Goal: Task Accomplishment & Management: Complete application form

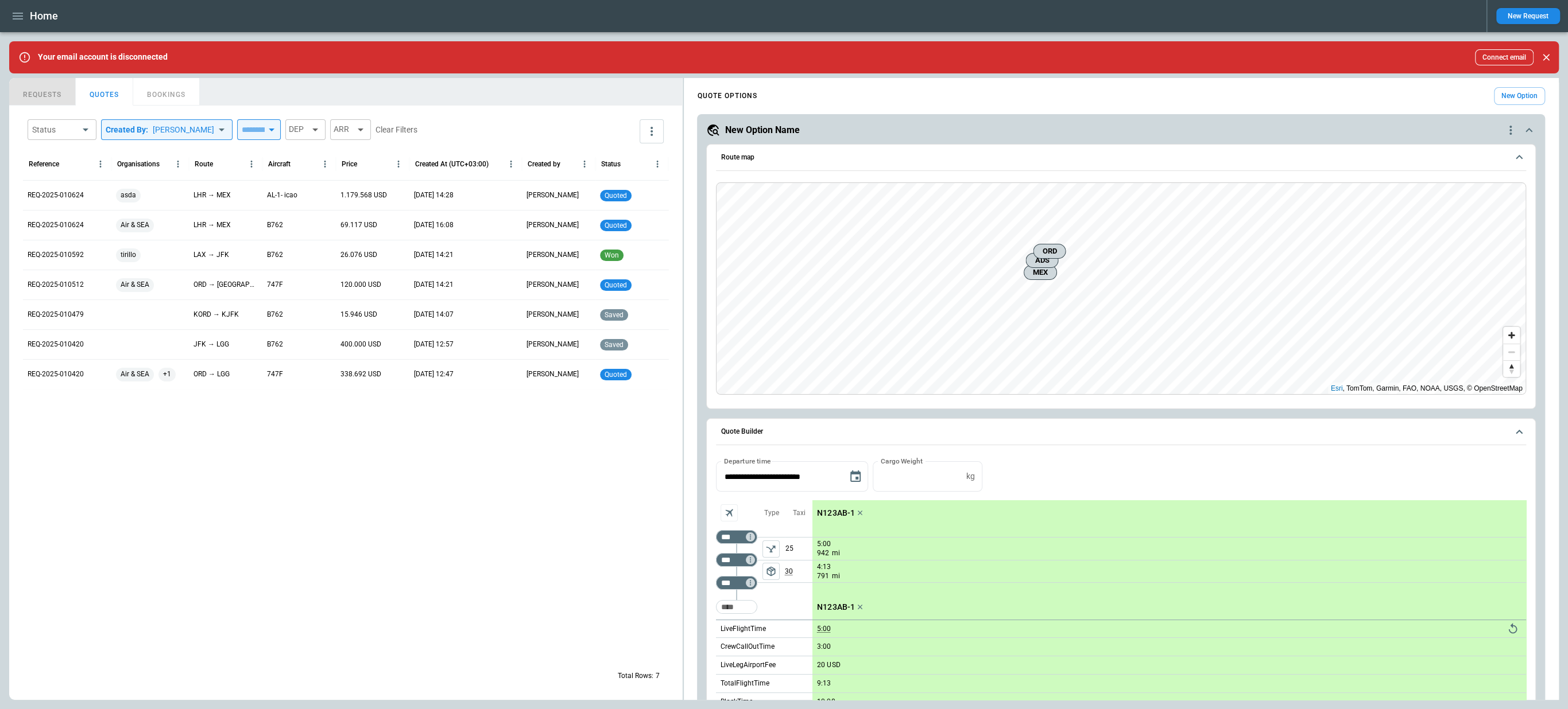
click at [51, 90] on button "REQUESTS" at bounding box center [42, 92] width 66 height 27
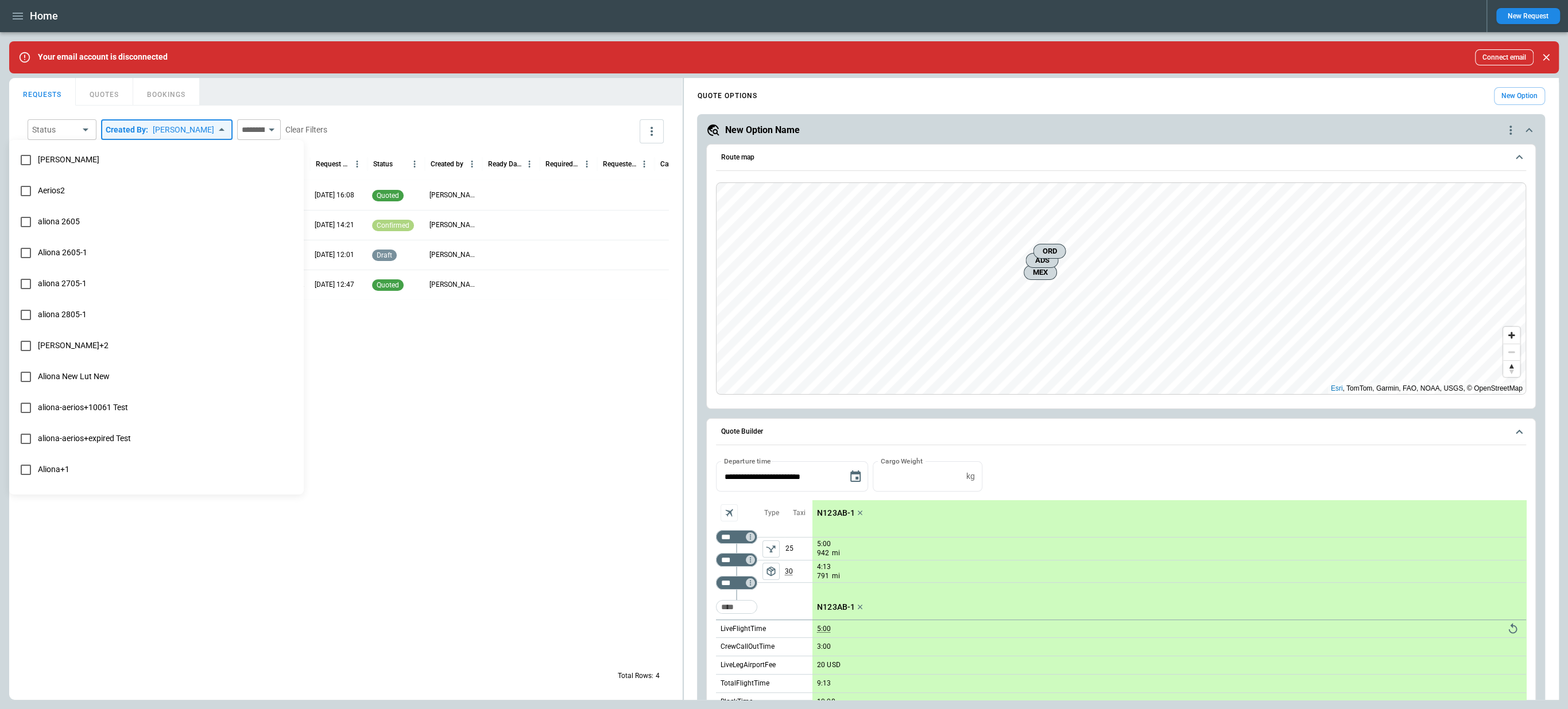
click at [166, 131] on body "**********" at bounding box center [784, 354] width 1568 height 709
click at [160, 108] on div at bounding box center [784, 354] width 1568 height 709
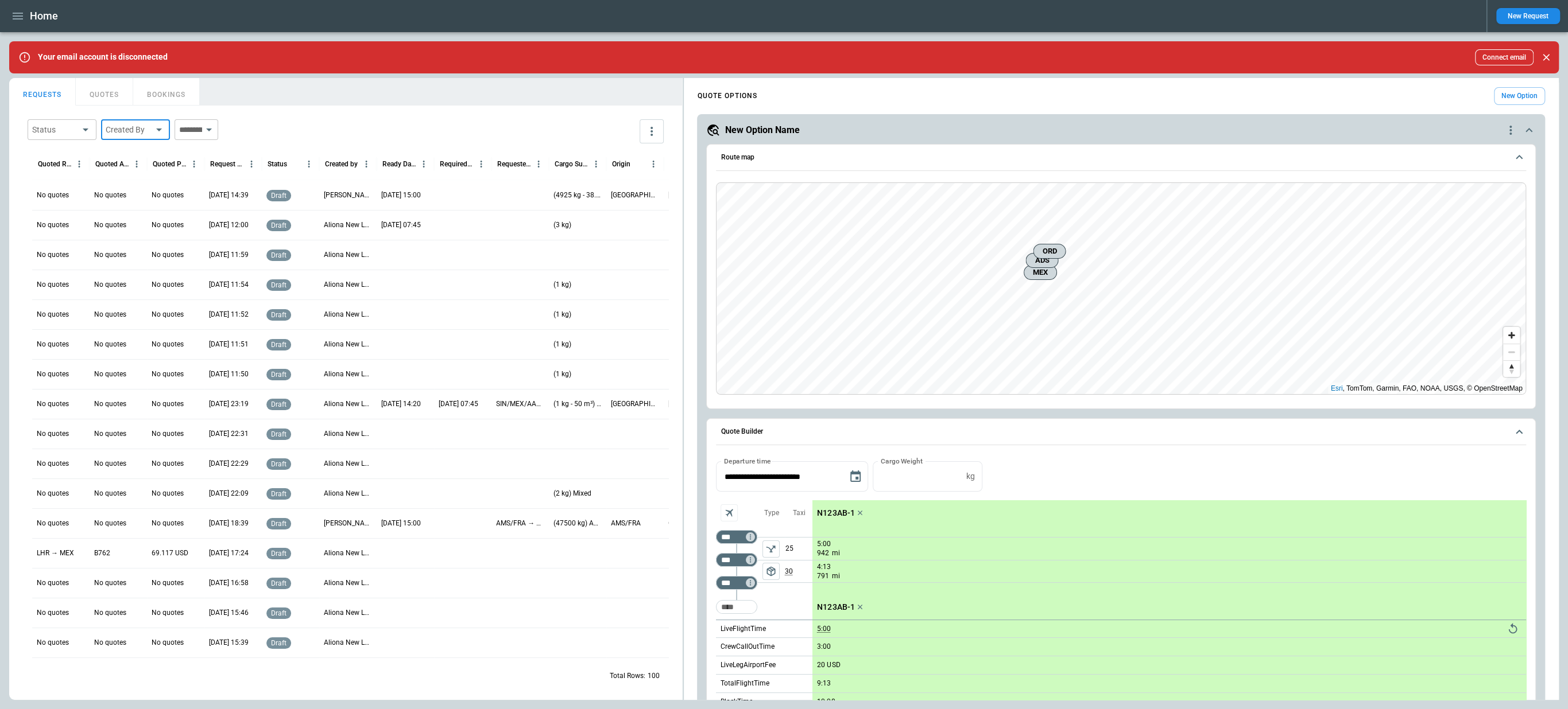
scroll to position [0, 158]
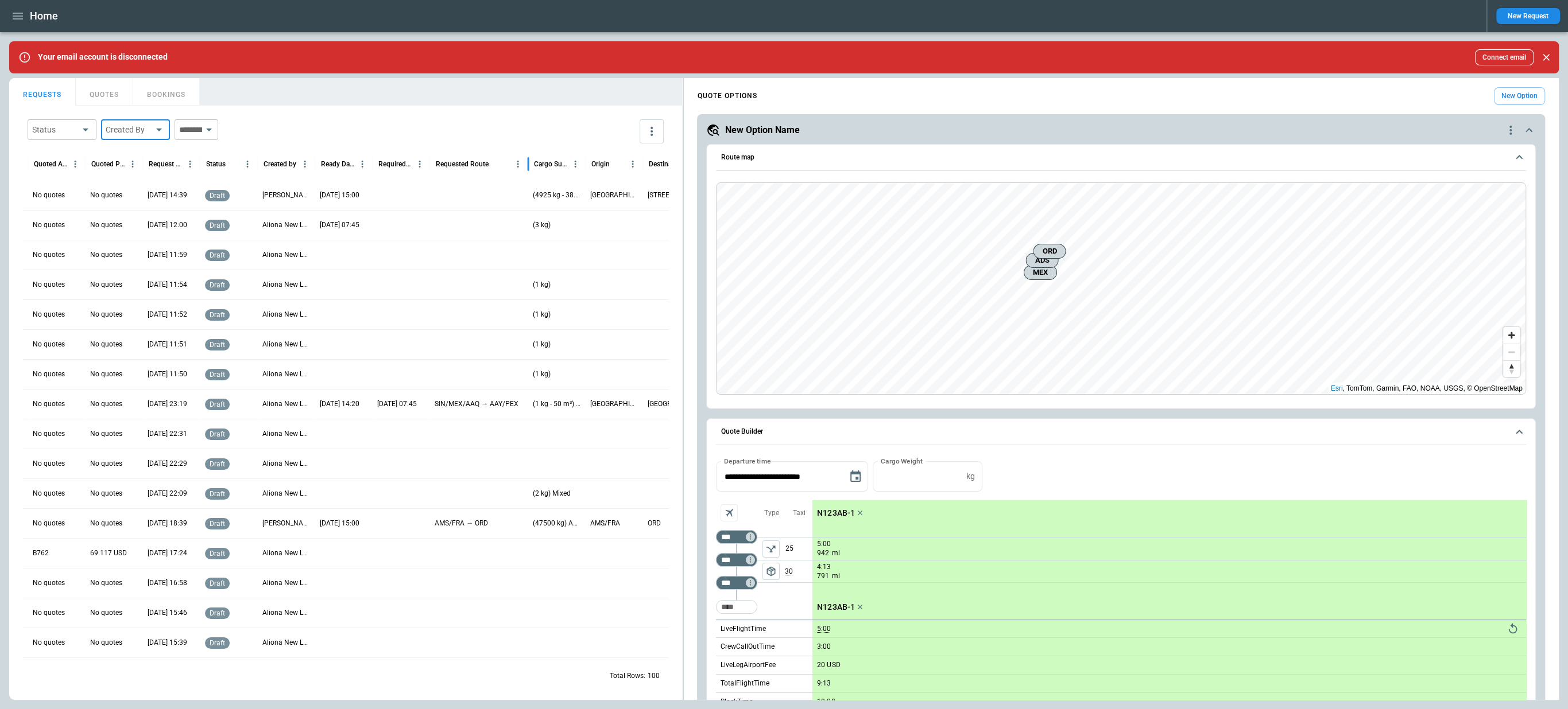
drag, startPoint x: 485, startPoint y: 161, endPoint x: 527, endPoint y: 169, distance: 42.8
click at [527, 169] on div at bounding box center [528, 164] width 5 height 32
click at [57, 404] on p "No quotes" at bounding box center [49, 404] width 32 height 10
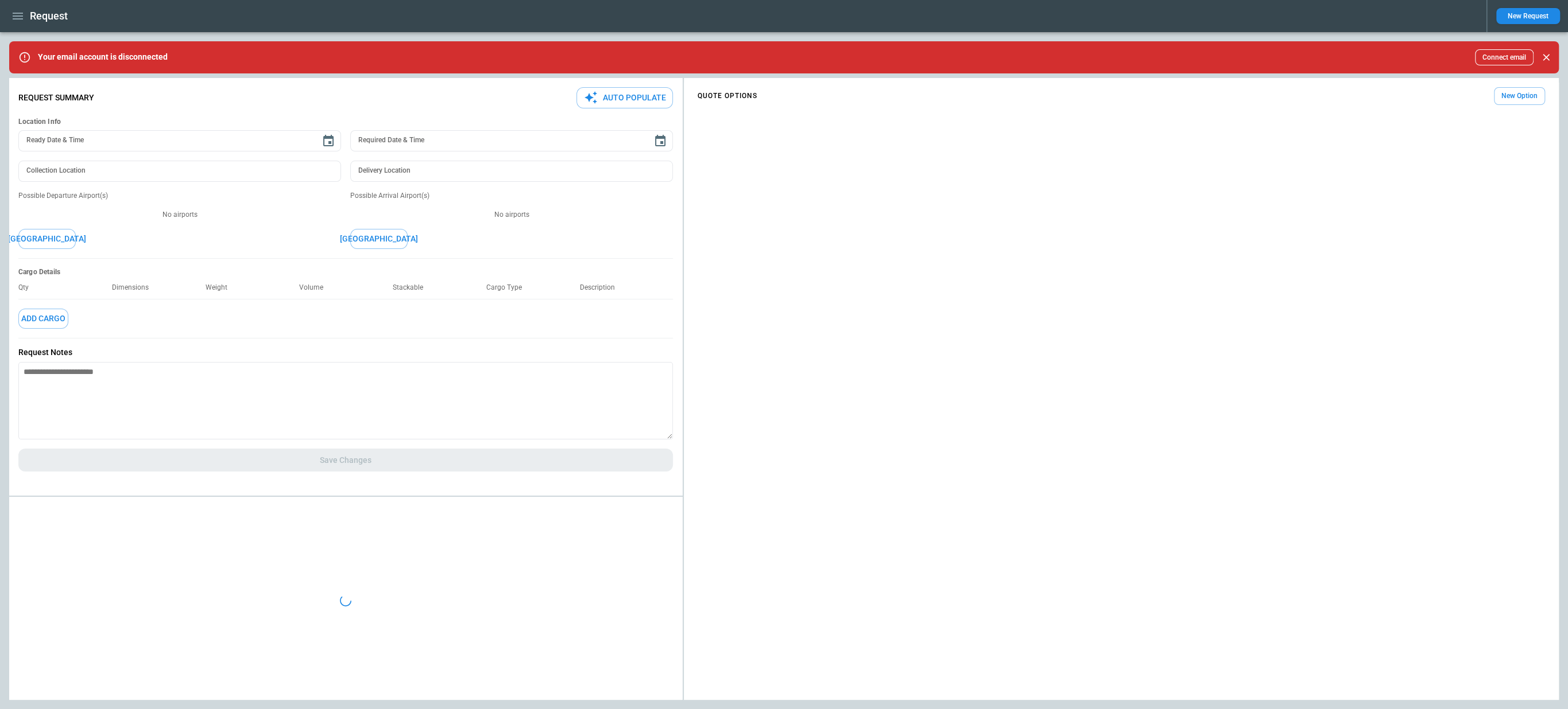
type textarea "*"
type input "**********"
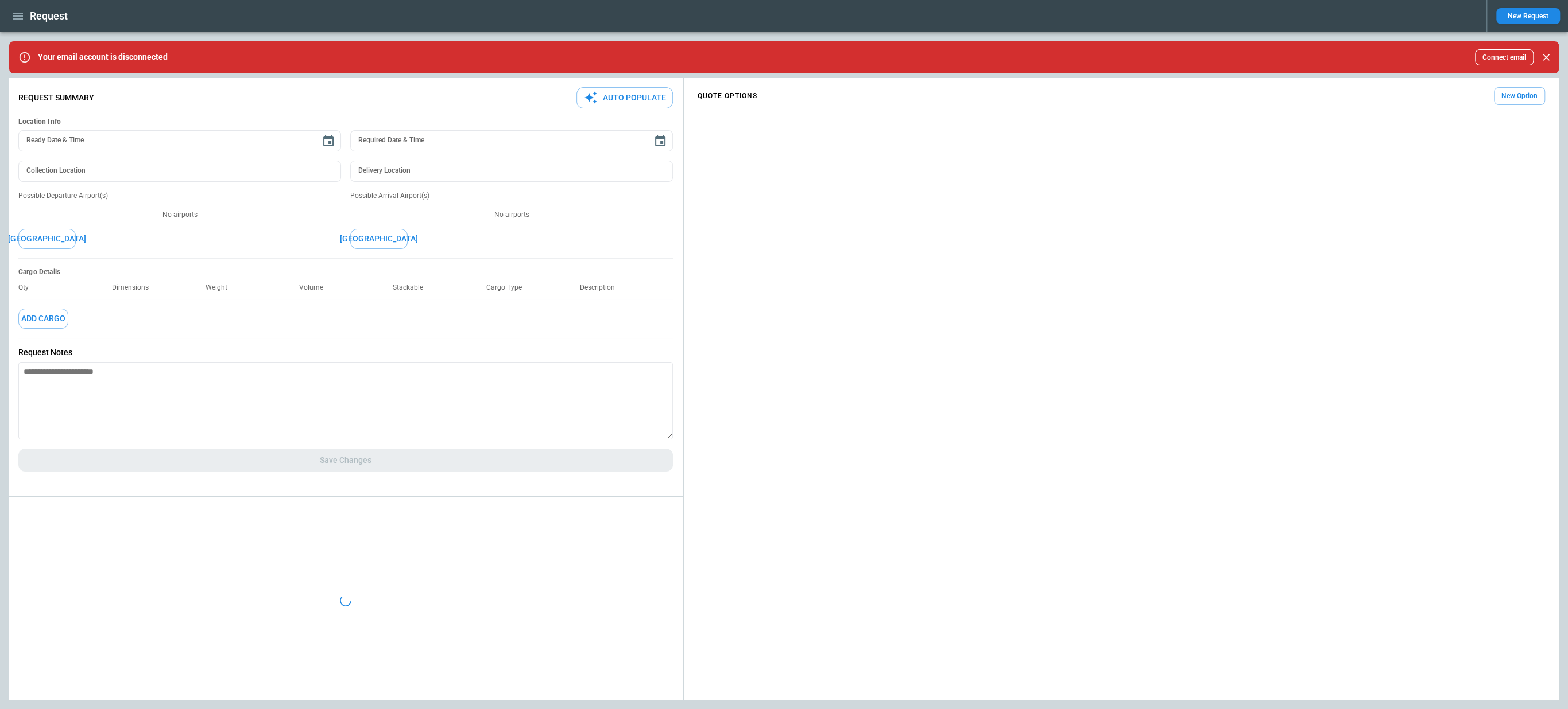
type textarea "**********"
type textarea "*"
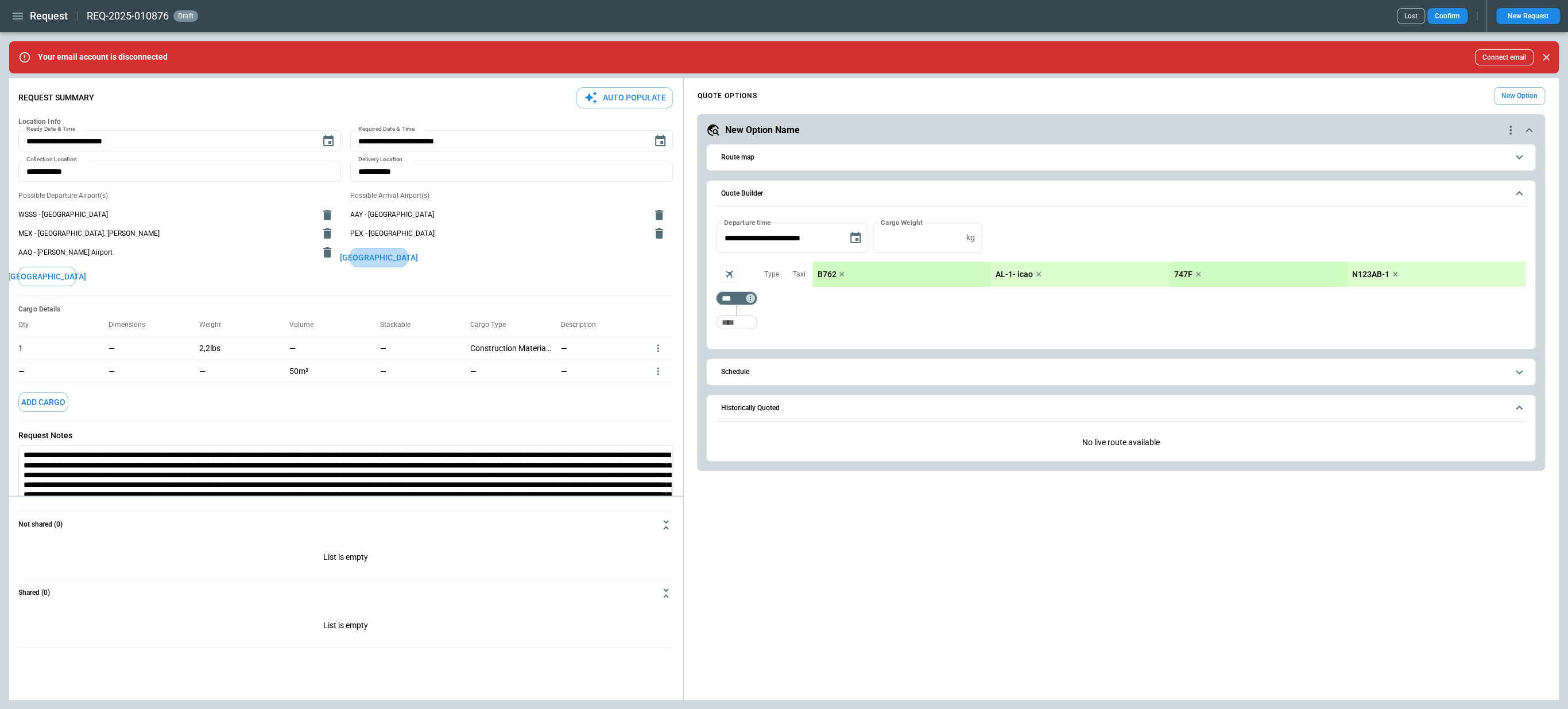
click at [400, 254] on button "[GEOGRAPHIC_DATA]" at bounding box center [379, 257] width 58 height 20
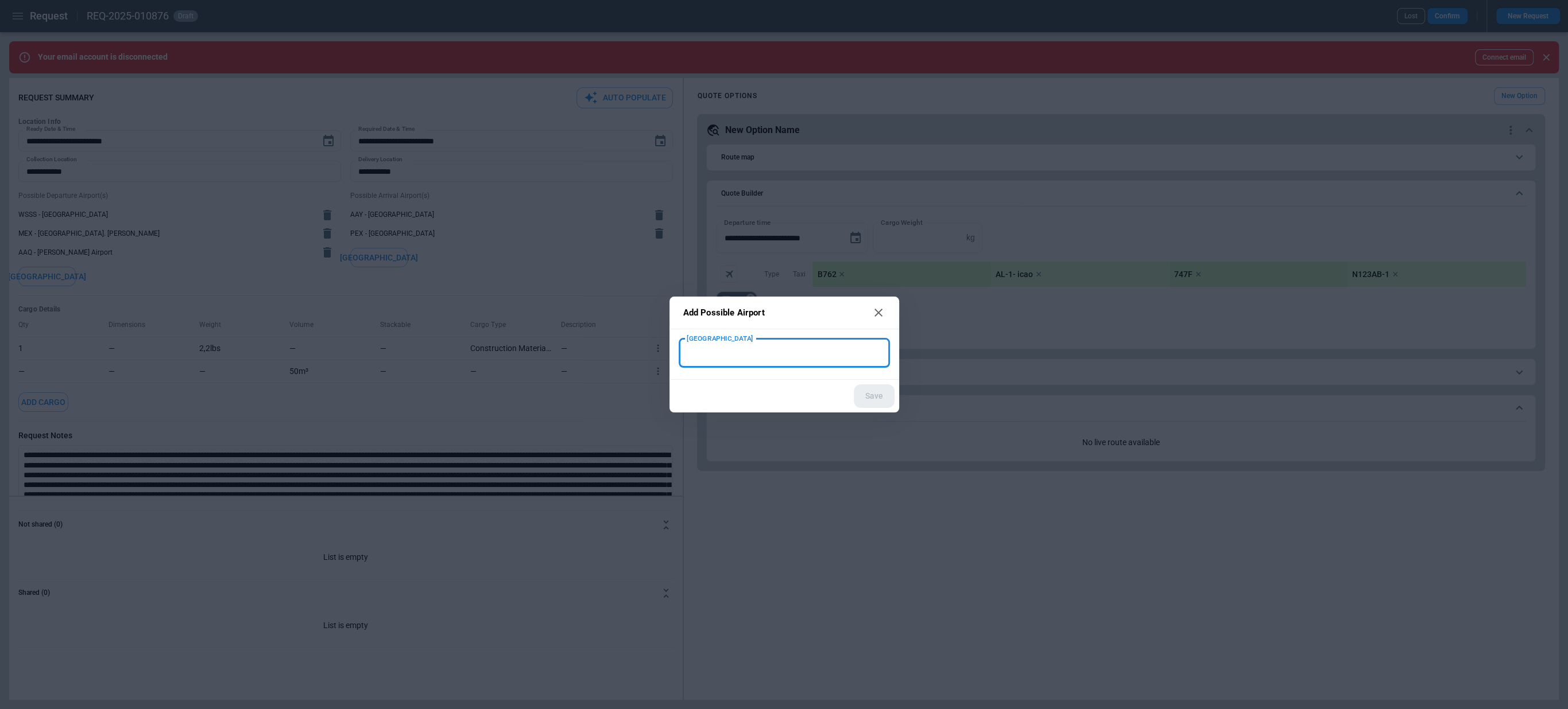
click at [695, 352] on input "[GEOGRAPHIC_DATA]" at bounding box center [784, 352] width 202 height 20
type input "****"
type input "**********"
click at [863, 395] on button "Save" at bounding box center [874, 396] width 41 height 23
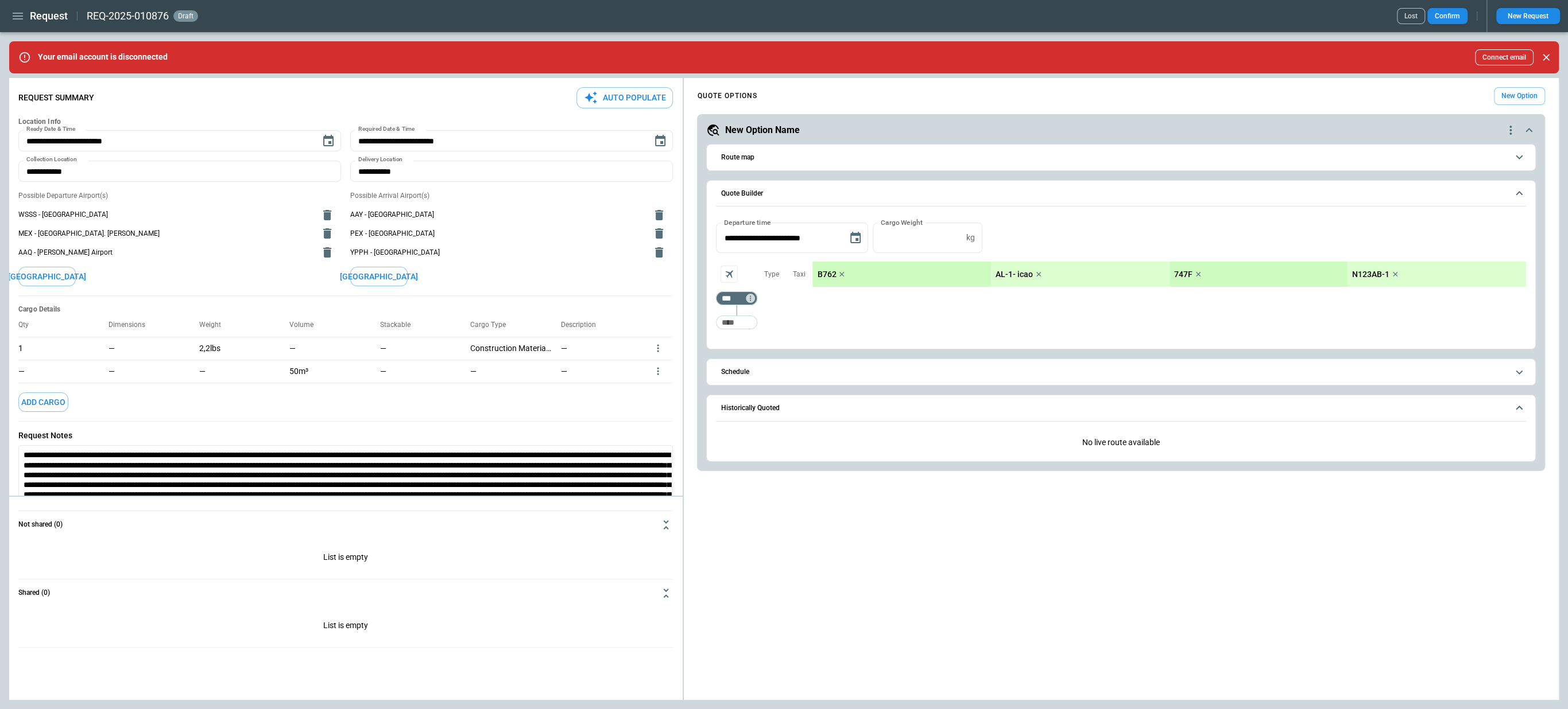
click at [16, 16] on icon "button" at bounding box center [17, 16] width 10 height 7
click at [27, 34] on li "Home" at bounding box center [52, 40] width 86 height 19
click at [204, 413] on div at bounding box center [784, 354] width 1568 height 709
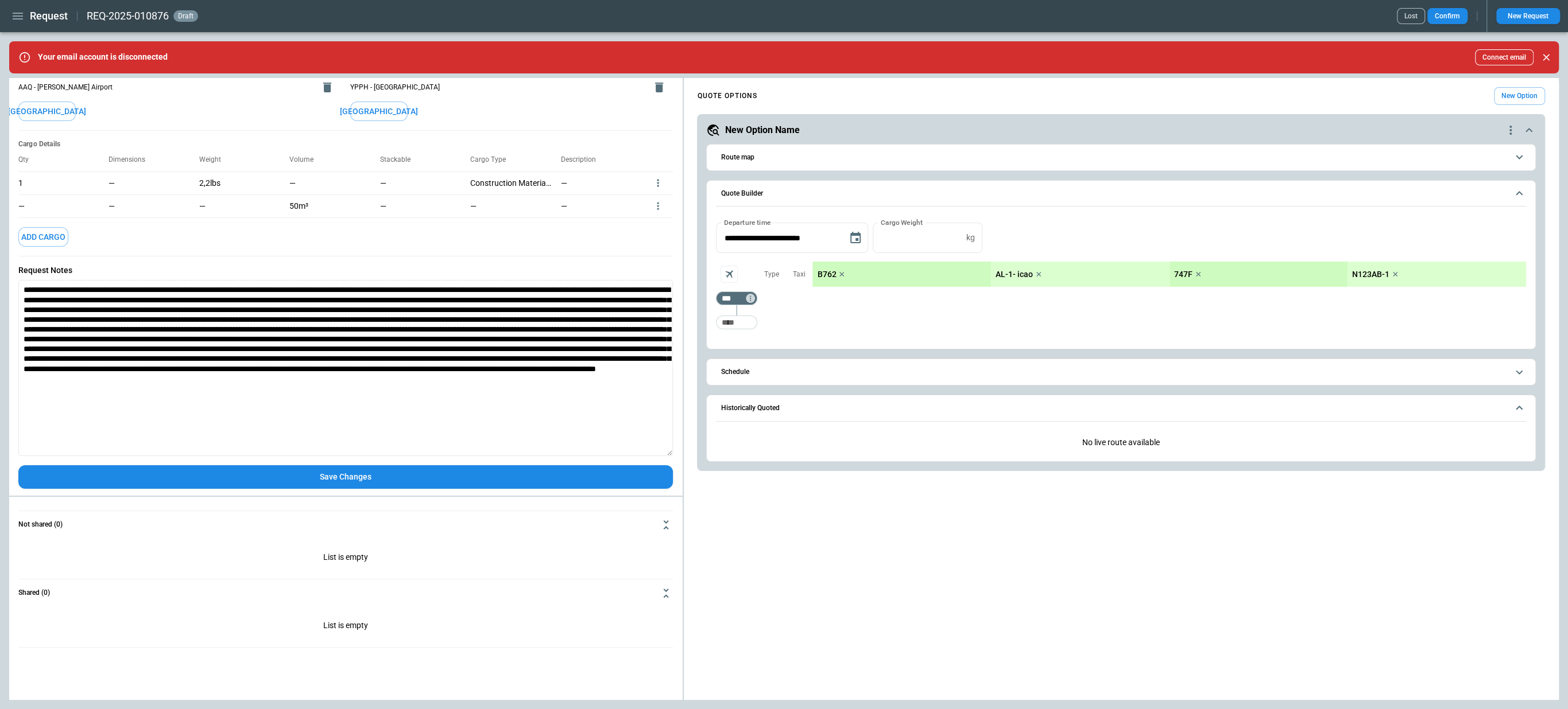
click at [222, 477] on button "Save Changes" at bounding box center [346, 477] width 655 height 23
type textarea "*"
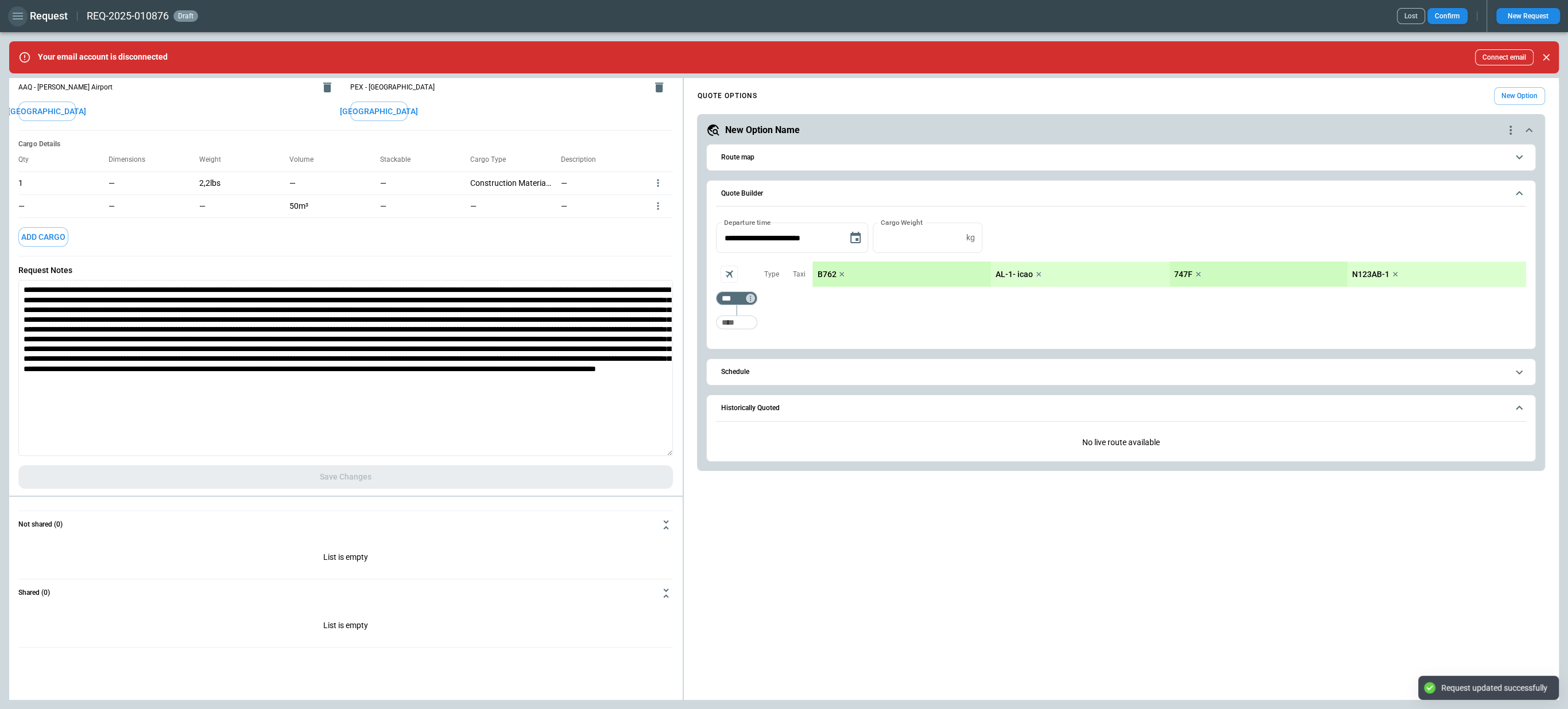
click at [16, 18] on icon "button" at bounding box center [18, 16] width 14 height 14
click at [25, 38] on li "Home" at bounding box center [52, 40] width 86 height 19
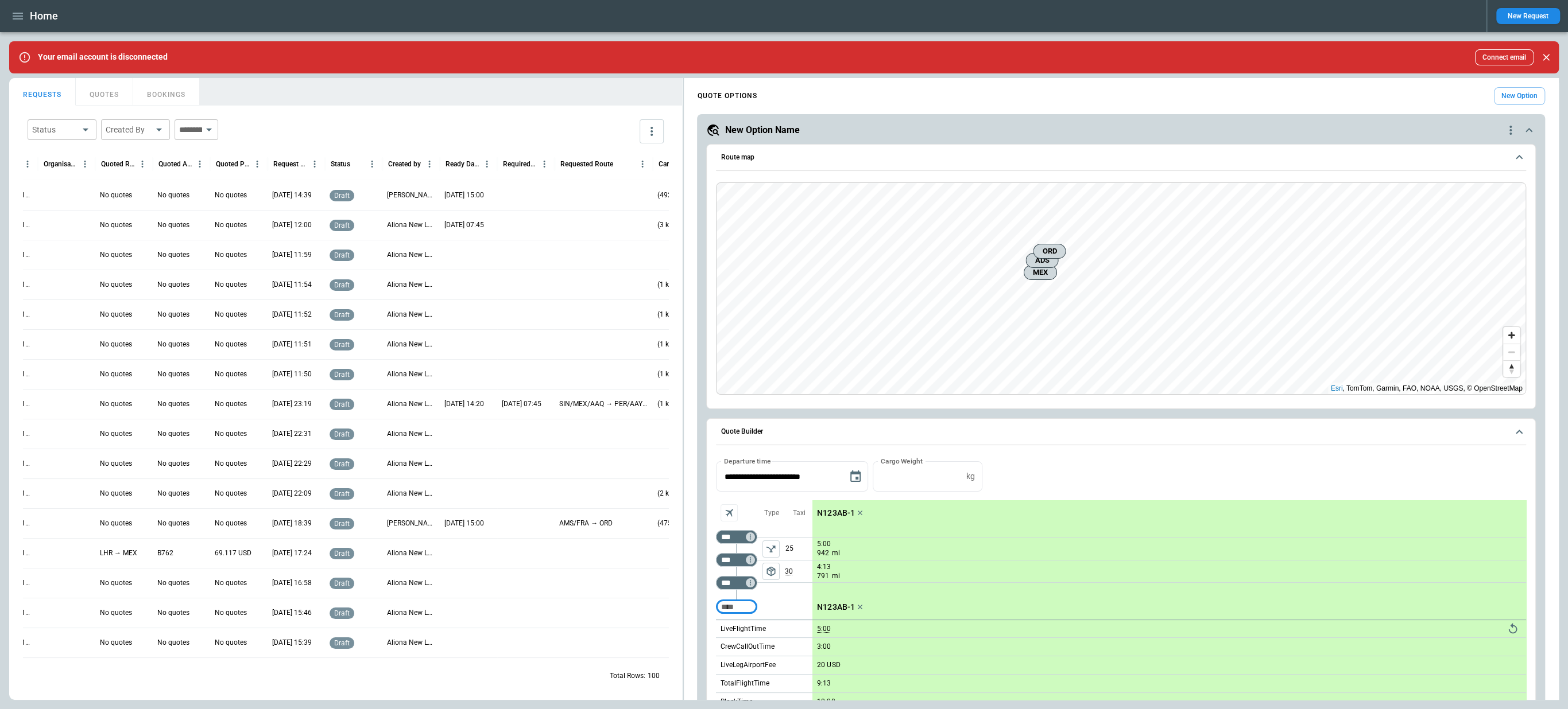
scroll to position [0, 51]
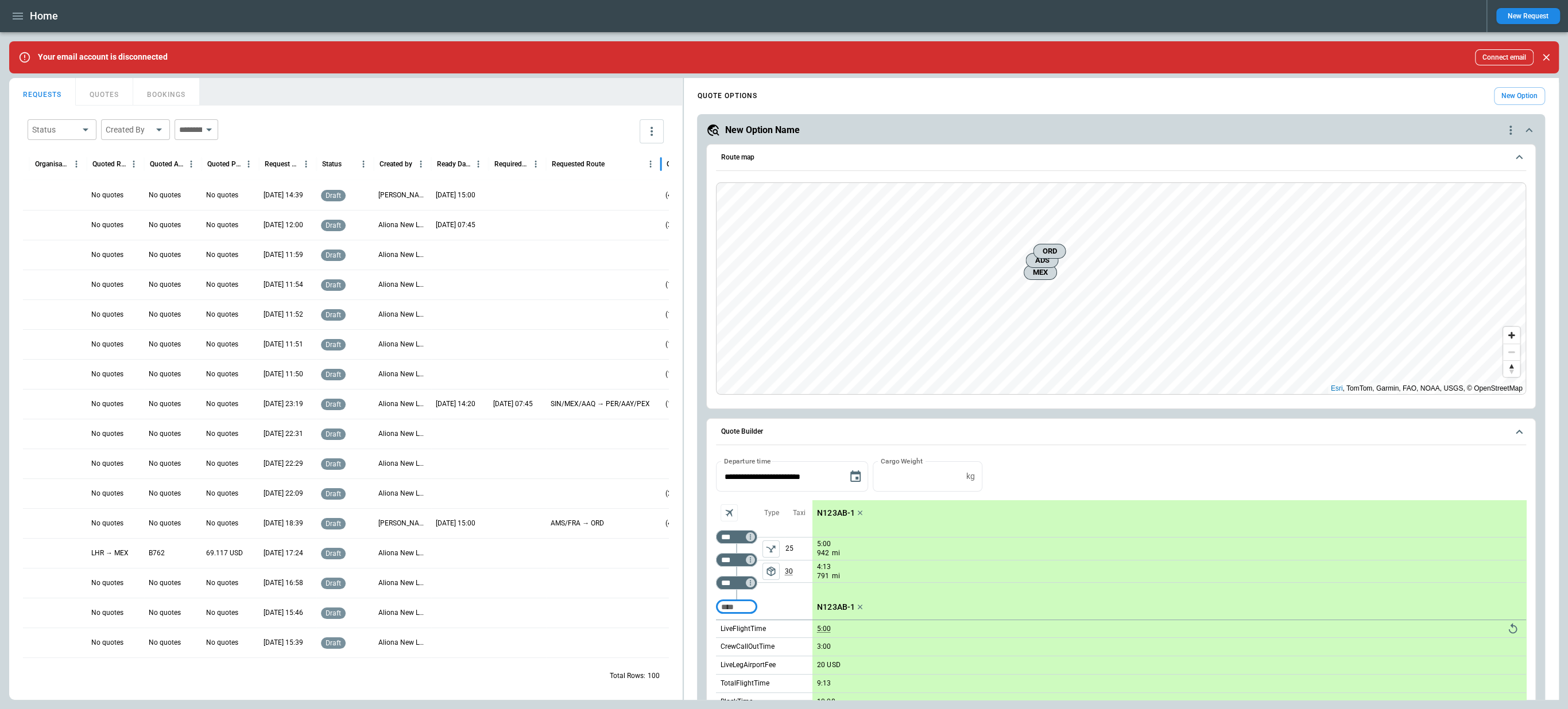
drag, startPoint x: 645, startPoint y: 162, endPoint x: 661, endPoint y: 162, distance: 16.0
click at [661, 162] on div at bounding box center [661, 164] width 5 height 32
drag, startPoint x: 661, startPoint y: 166, endPoint x: 617, endPoint y: 173, distance: 44.6
click at [617, 173] on div at bounding box center [616, 164] width 5 height 32
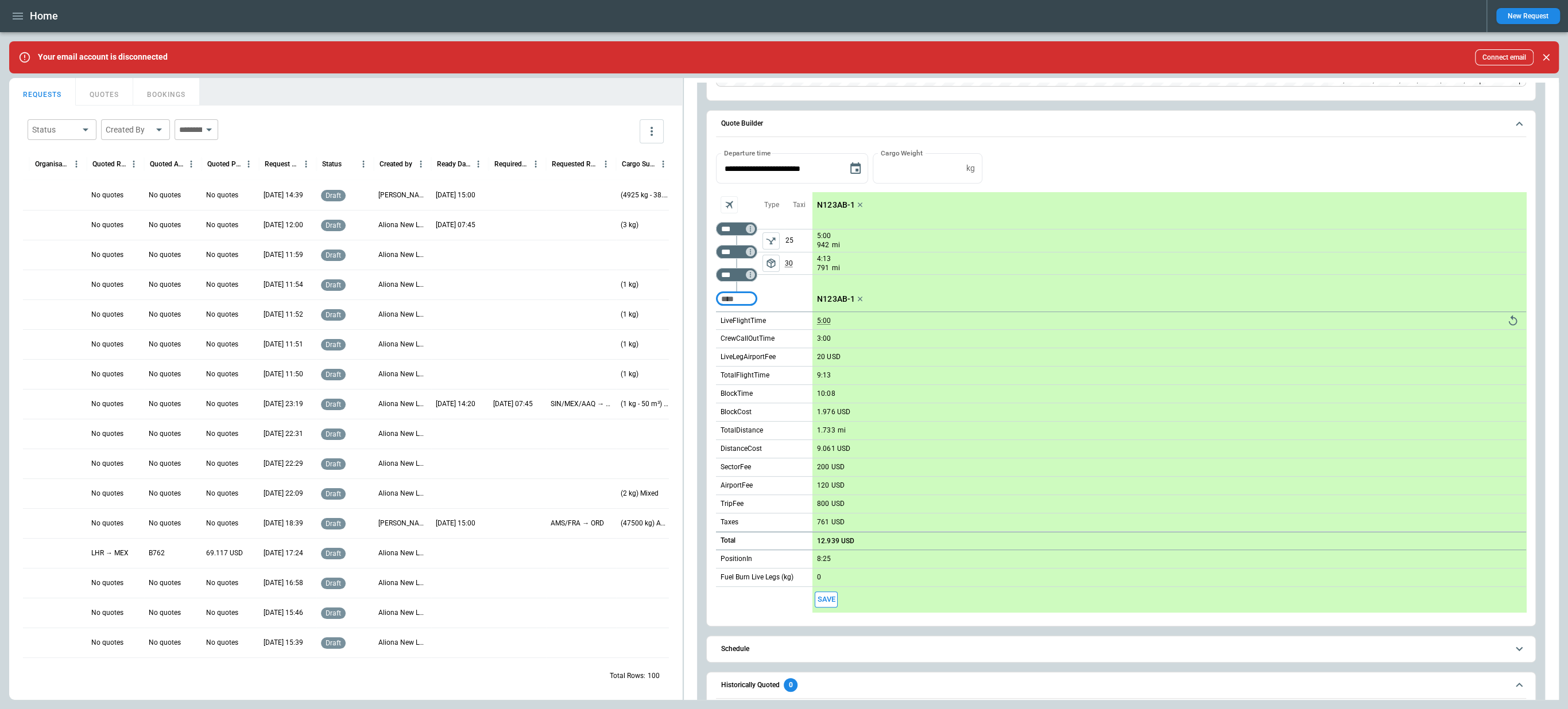
scroll to position [338, 0]
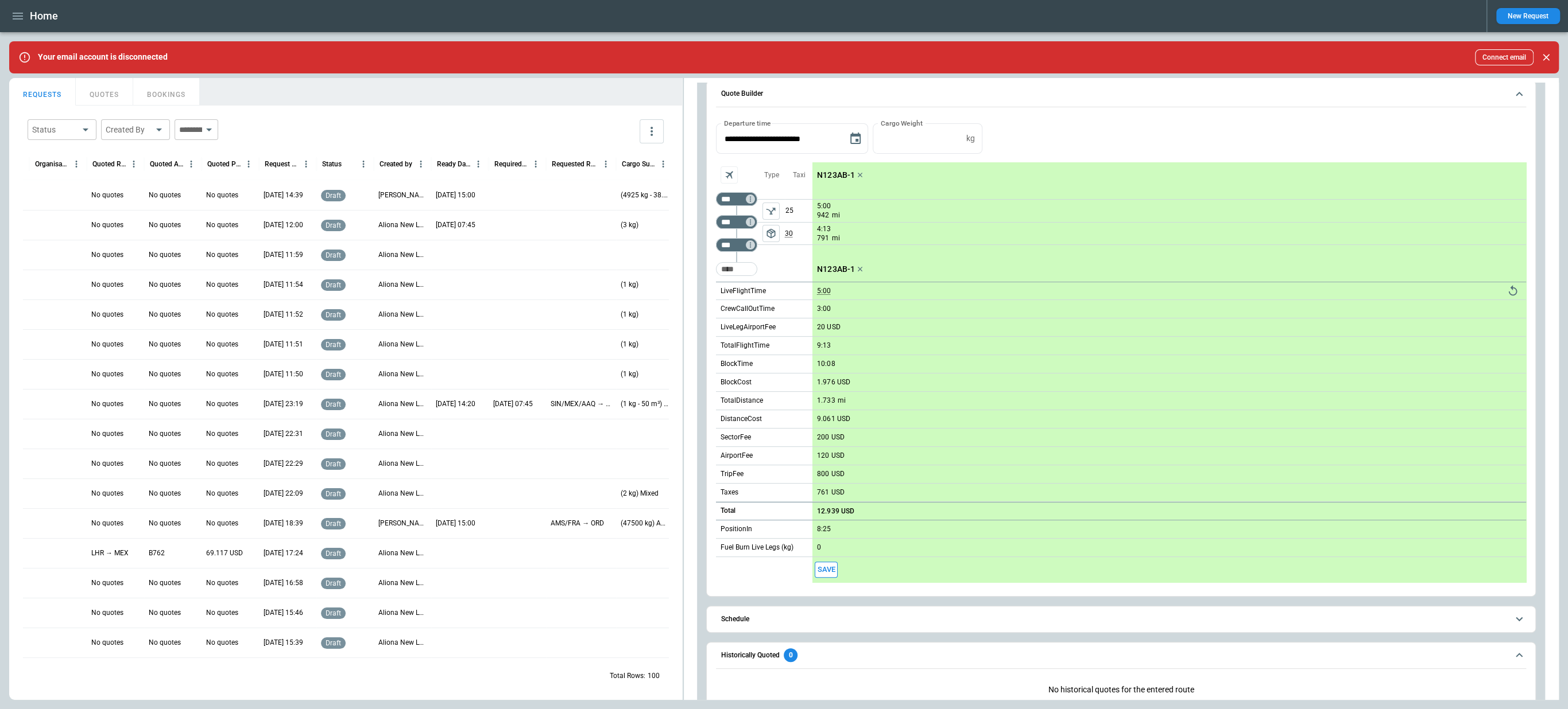
click at [1095, 612] on button "Schedule" at bounding box center [1121, 619] width 809 height 26
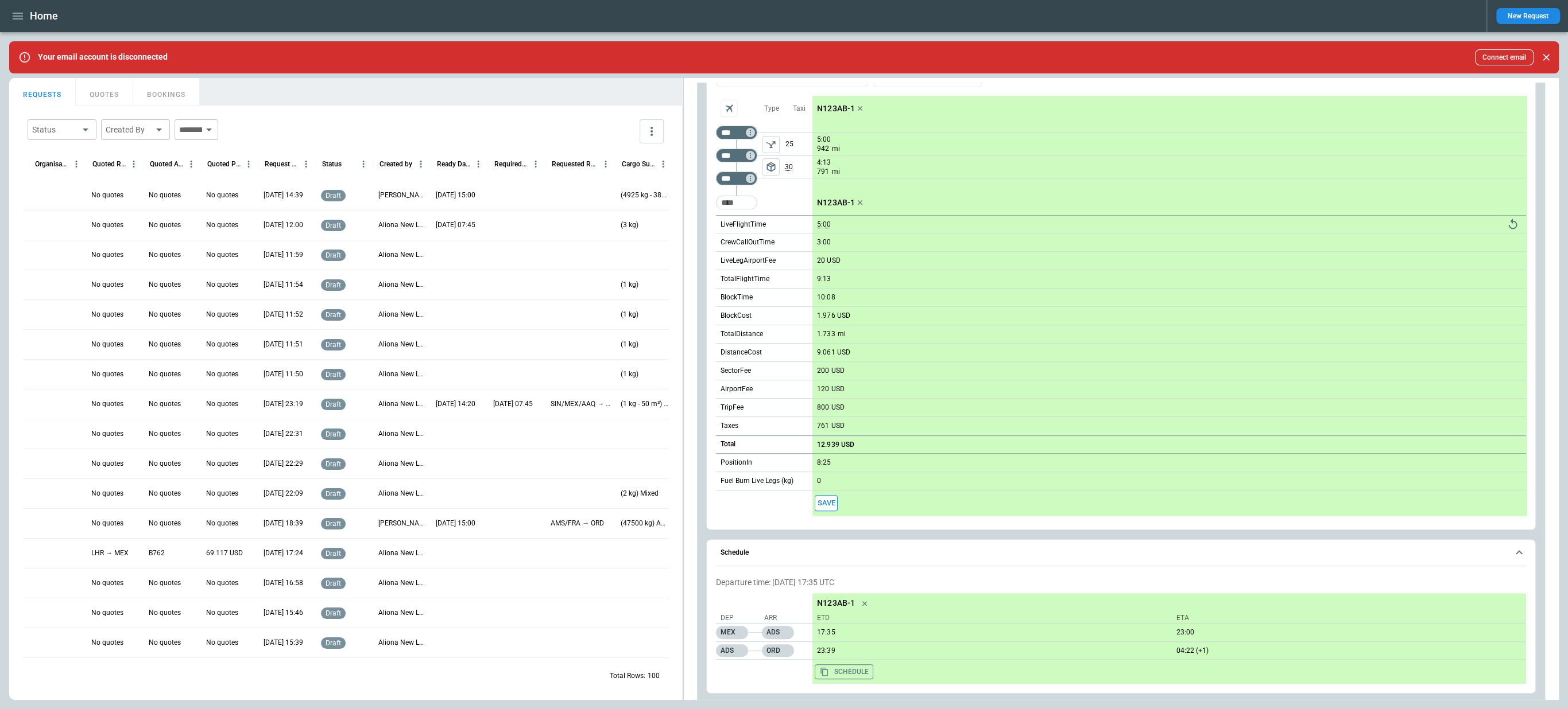
scroll to position [416, 0]
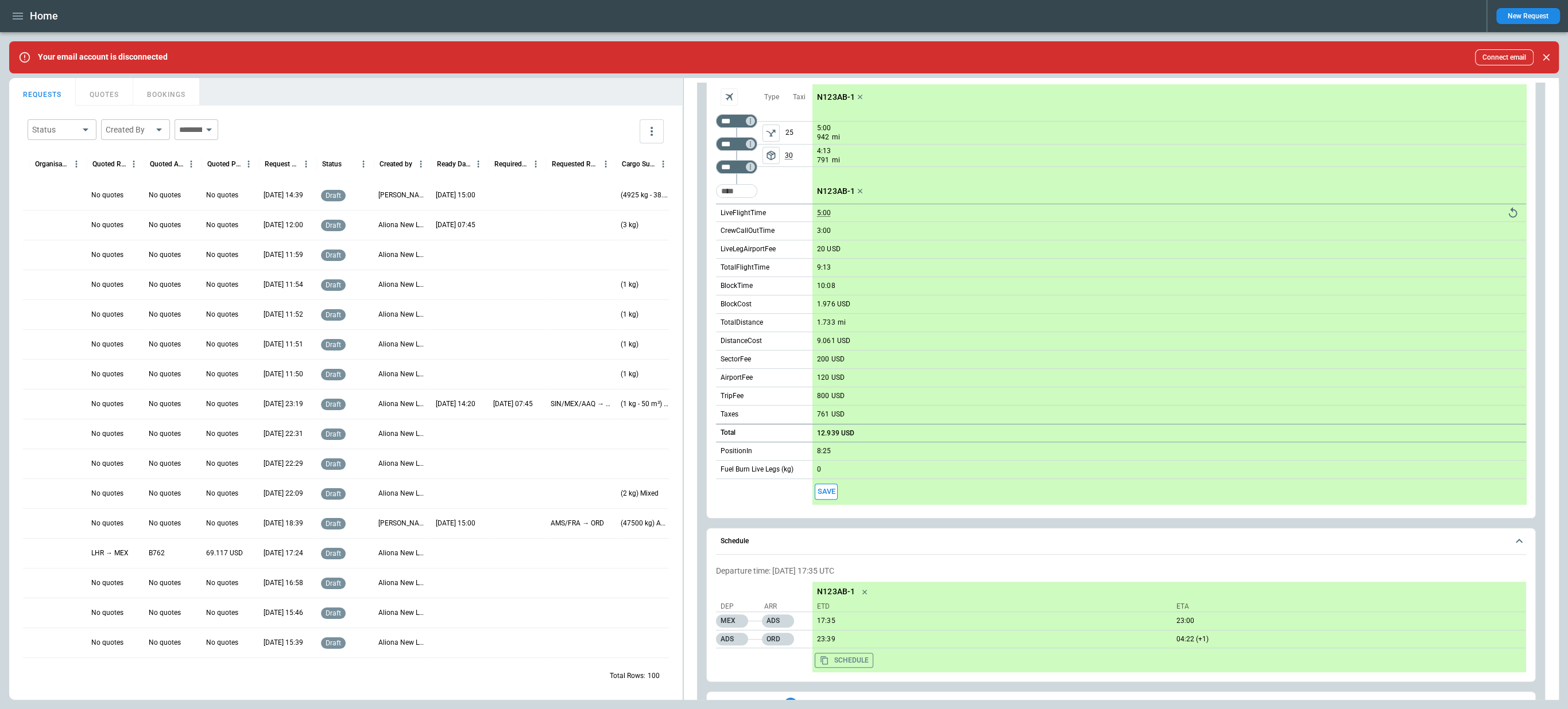
click at [731, 88] on button "Aircraft selection" at bounding box center [729, 96] width 17 height 17
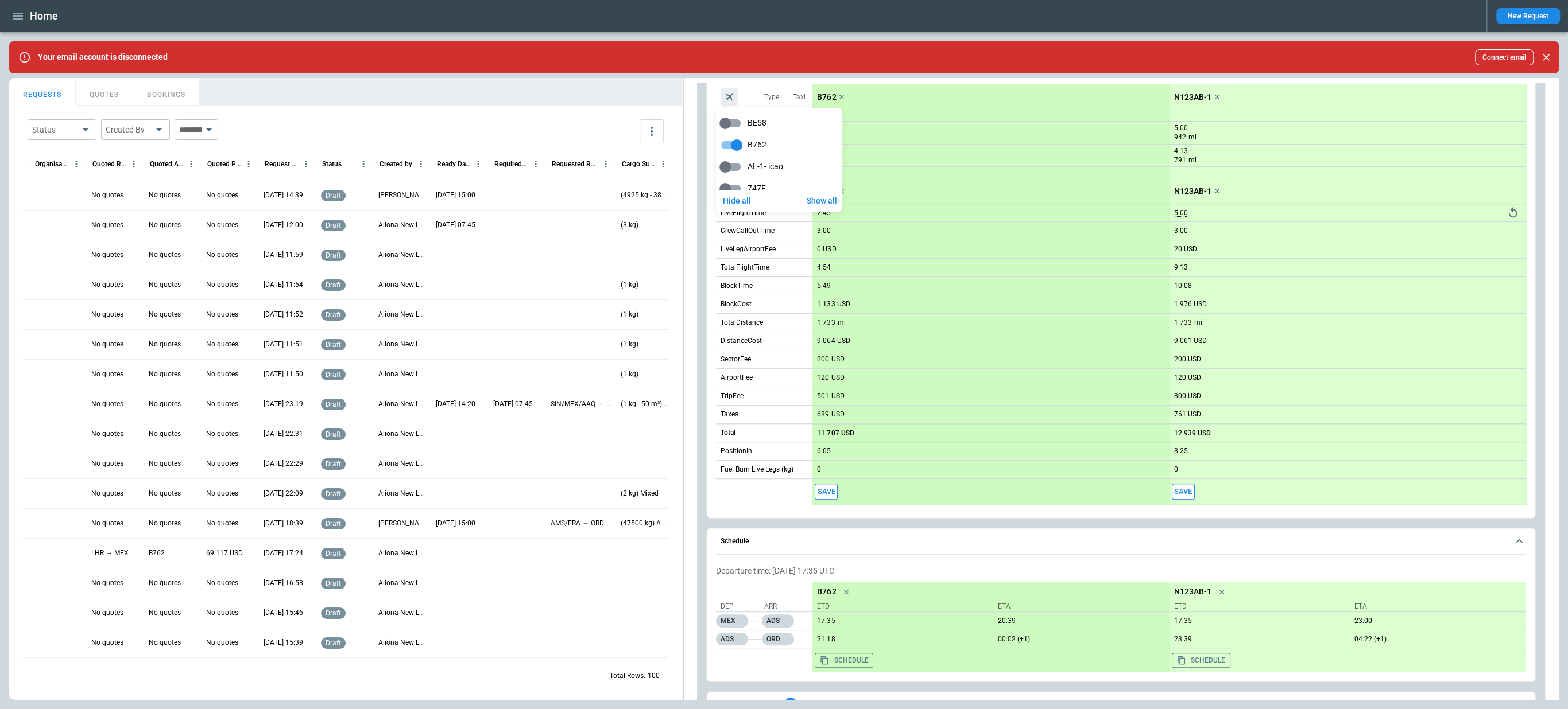
click at [1074, 444] on div at bounding box center [784, 354] width 1568 height 709
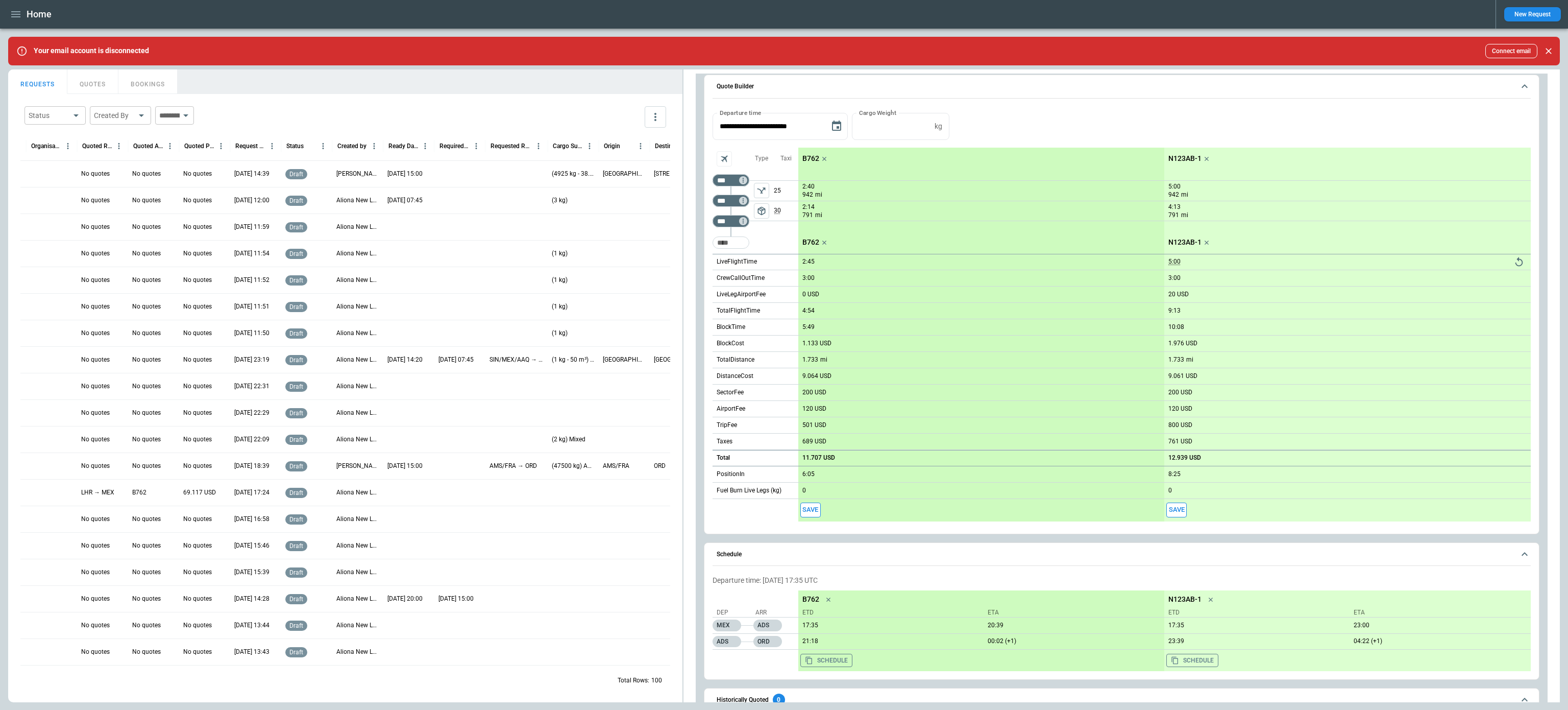
scroll to position [320, 0]
